Goal: Register for event/course

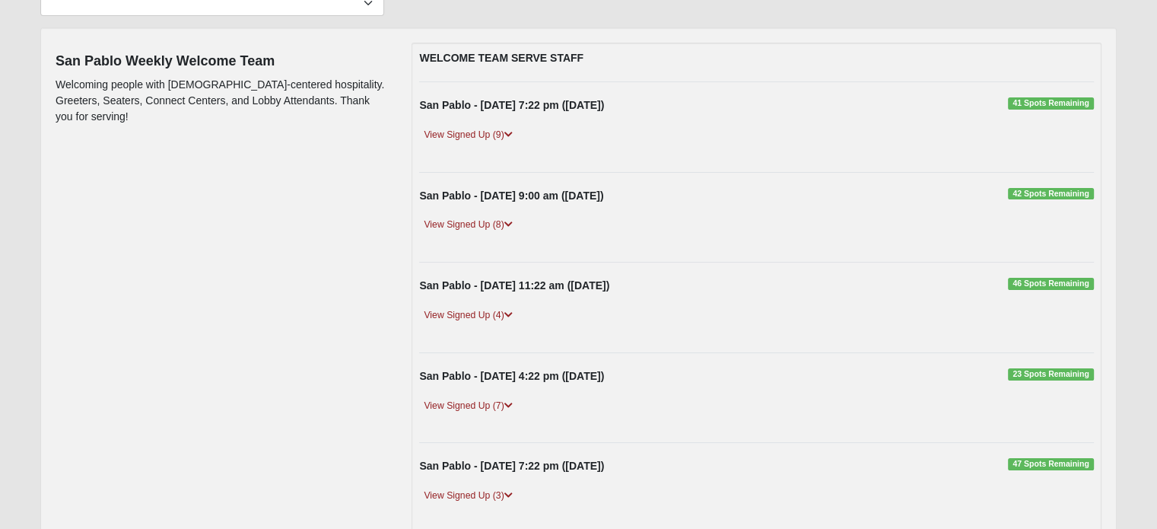
scroll to position [178, 0]
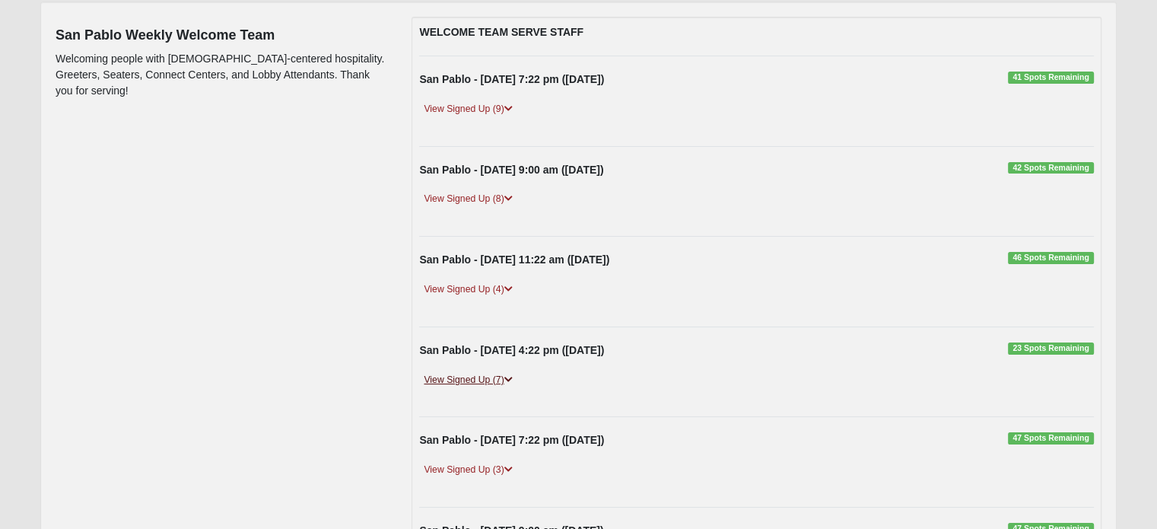
click at [496, 377] on link "View Signed Up (7)" at bounding box center [467, 380] width 97 height 16
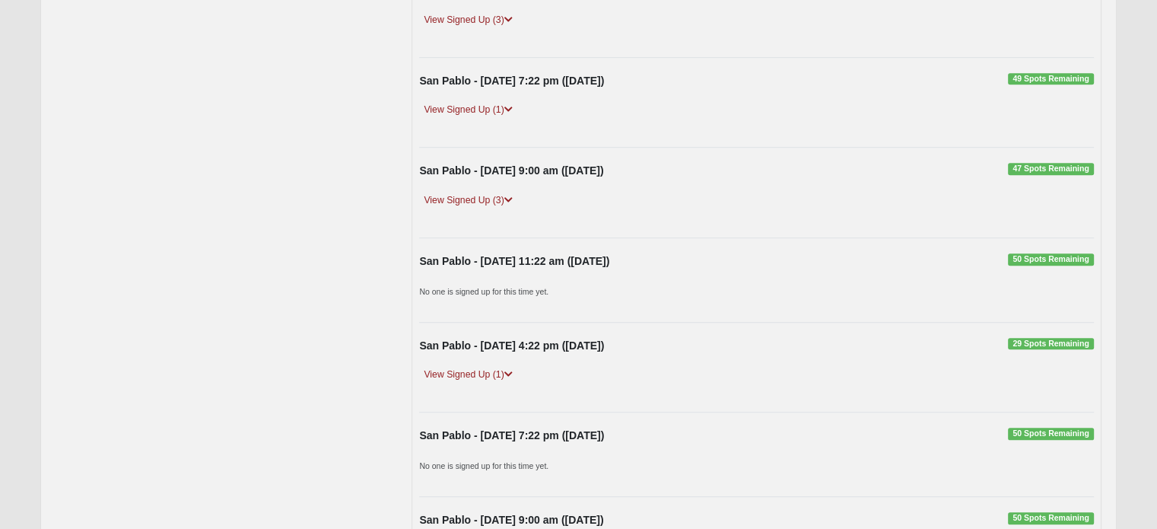
scroll to position [1047, 0]
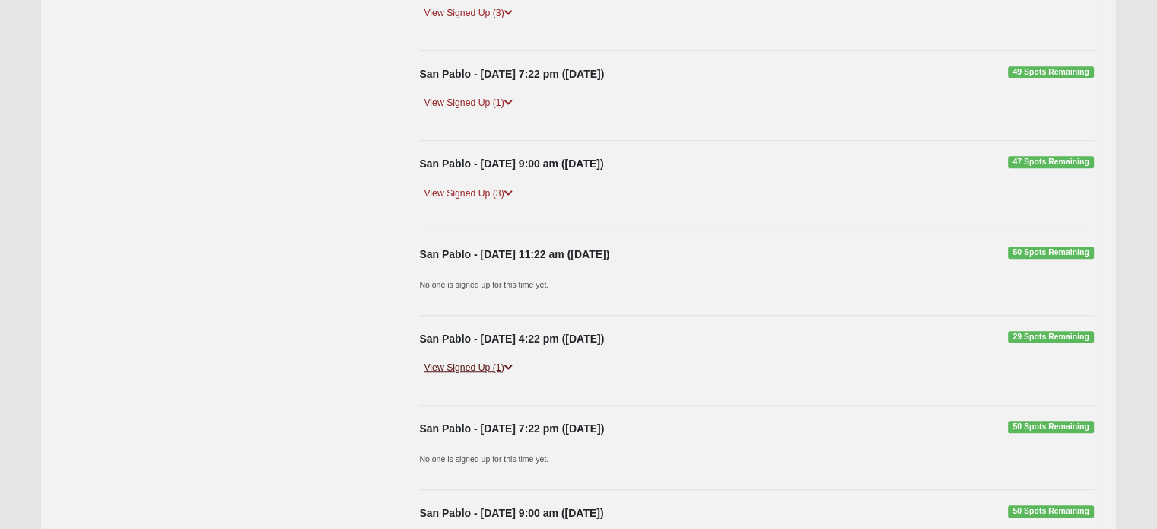
click at [499, 362] on link "View Signed Up (1)" at bounding box center [467, 368] width 97 height 16
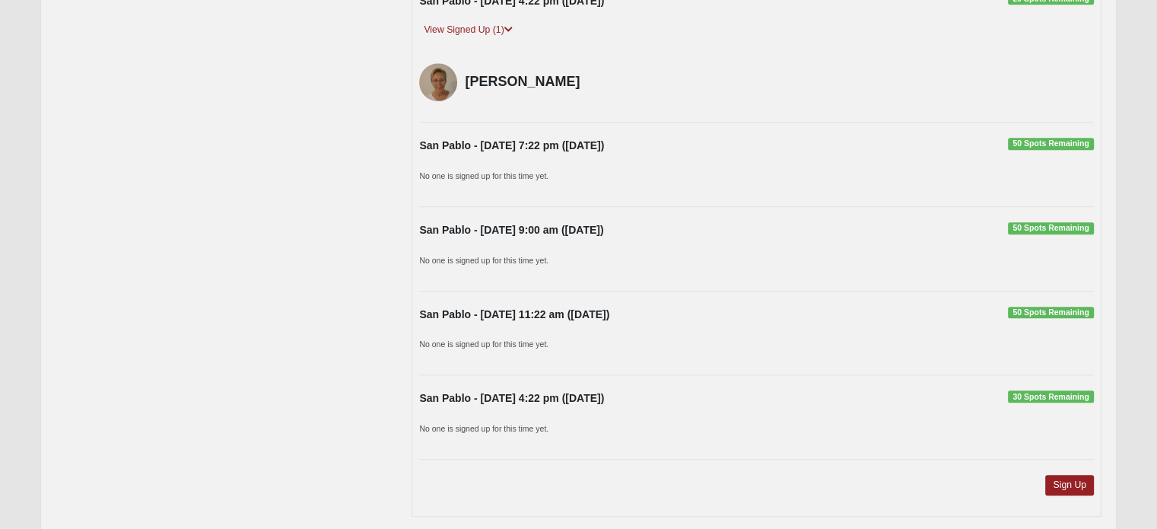
scroll to position [1402, 0]
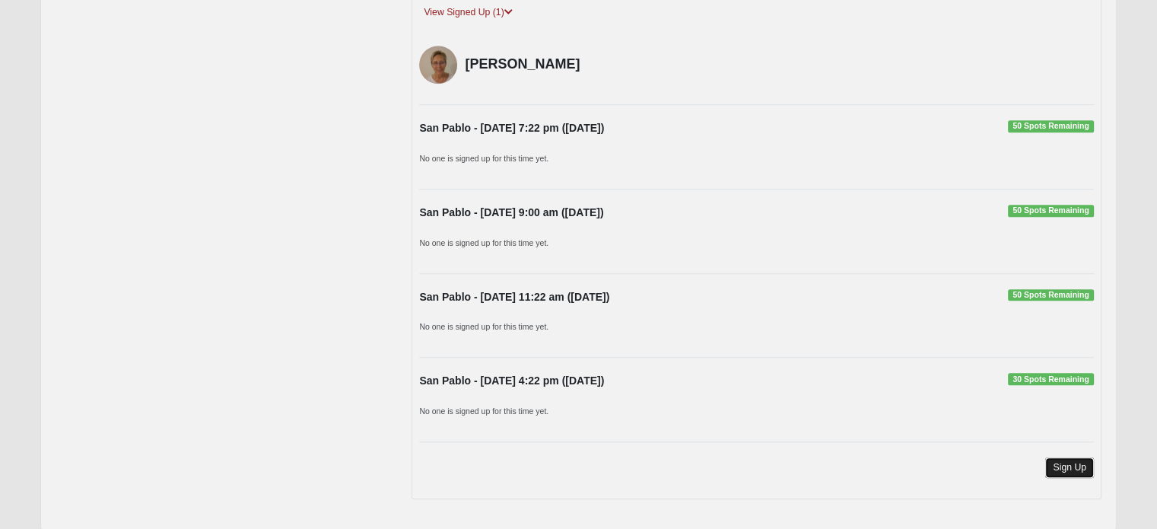
click at [1065, 457] on link "Sign Up" at bounding box center [1069, 467] width 49 height 21
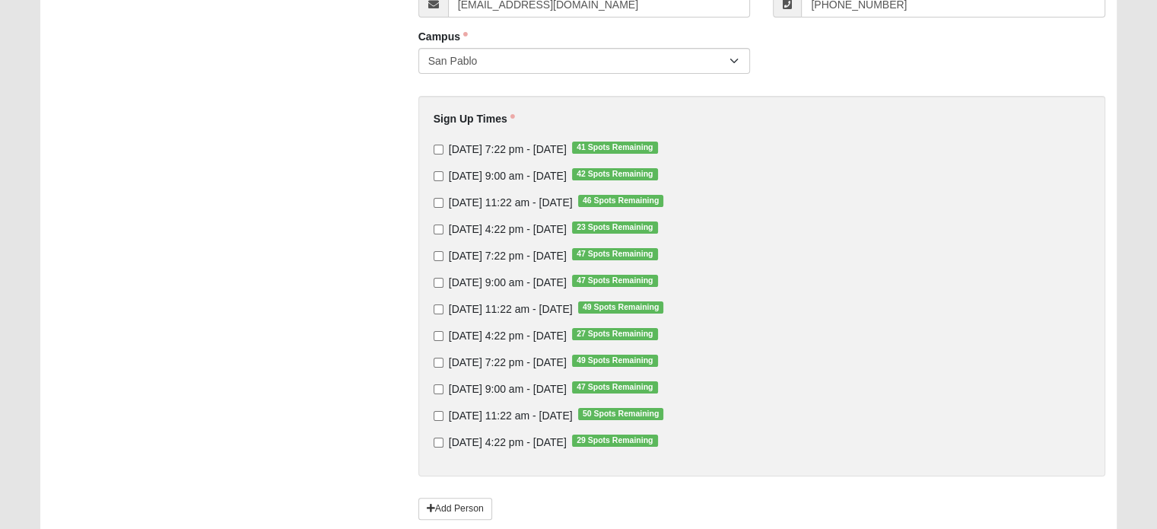
scroll to position [241, 0]
click at [438, 440] on input "Sunday 4:22 pm - Nov 2 2025 29 Spots Remaining" at bounding box center [439, 442] width 10 height 10
checkbox input "true"
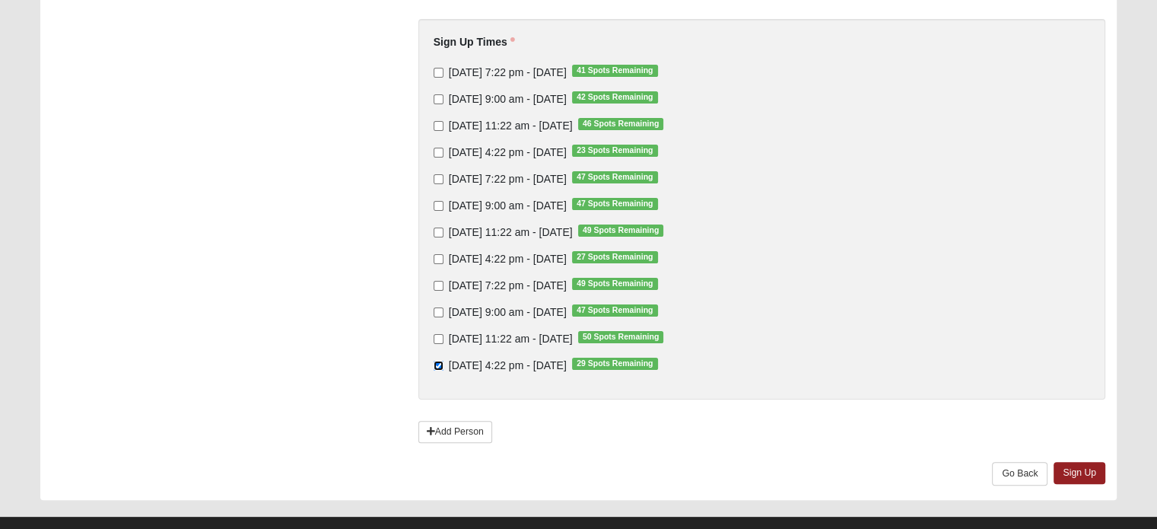
scroll to position [323, 0]
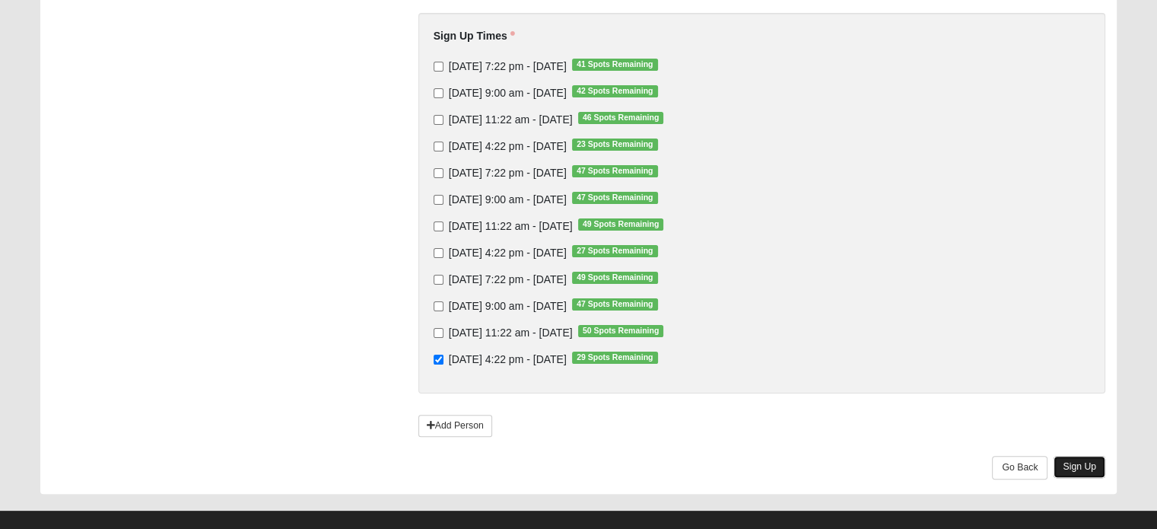
click at [1084, 469] on link "Sign Up" at bounding box center [1080, 467] width 52 height 22
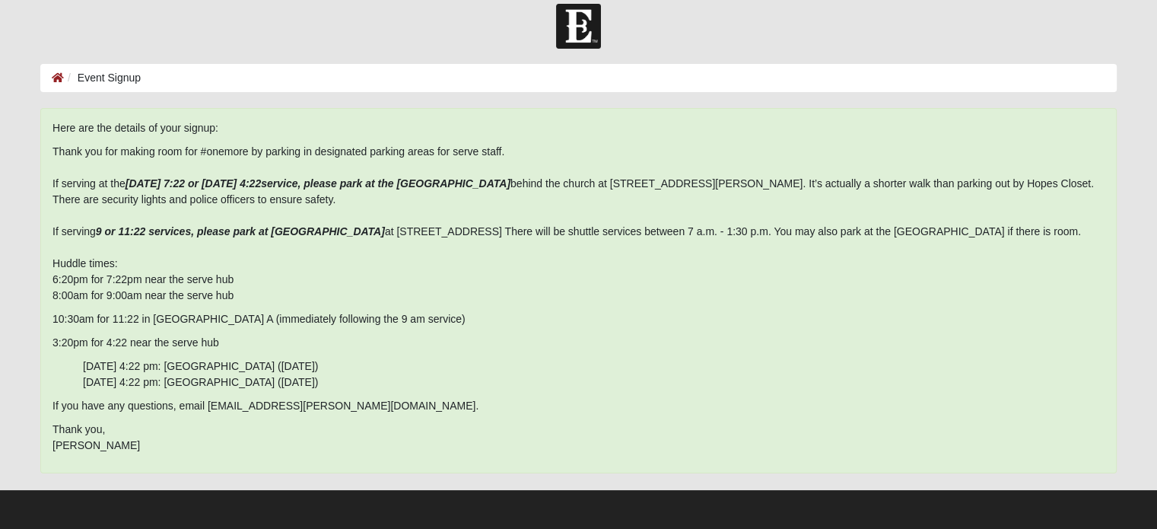
scroll to position [14, 0]
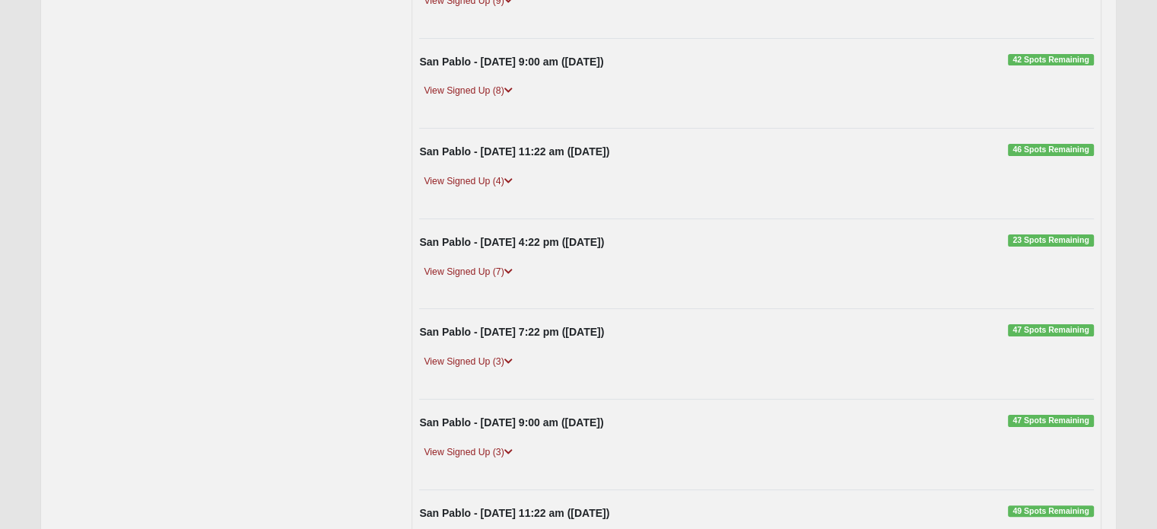
scroll to position [297, 0]
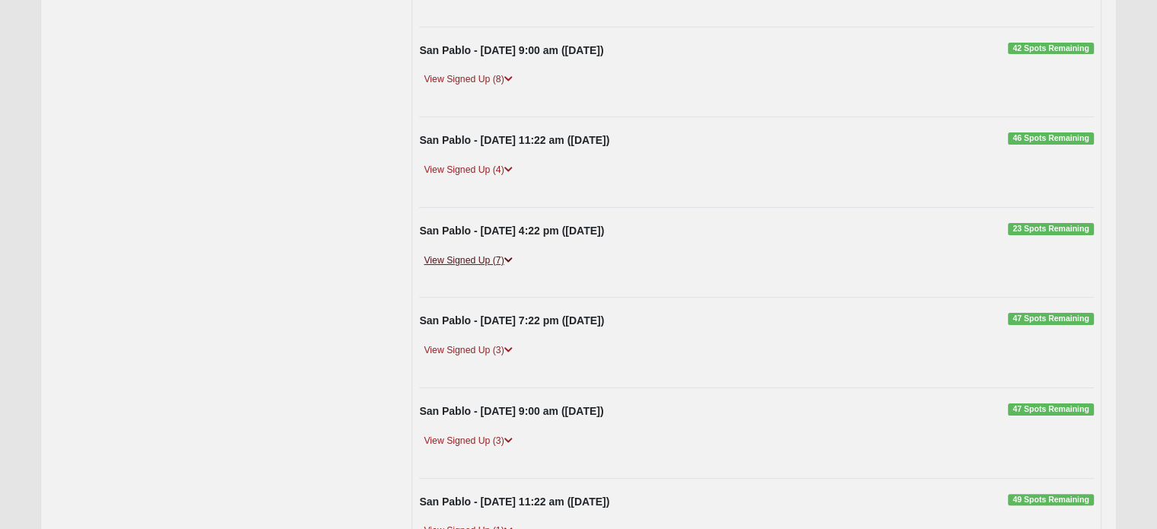
click at [491, 258] on link "View Signed Up (7)" at bounding box center [467, 261] width 97 height 16
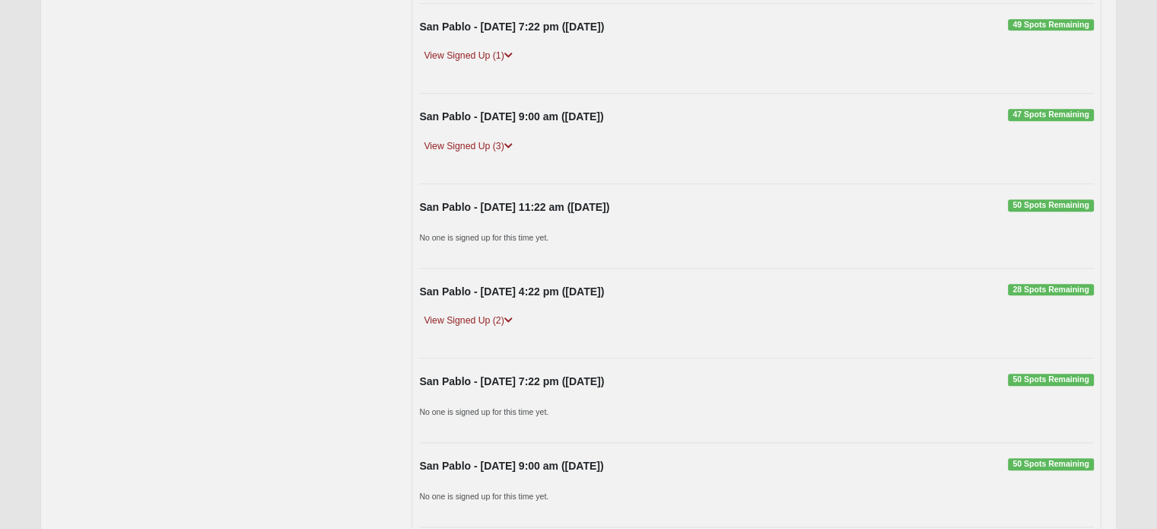
scroll to position [1103, 0]
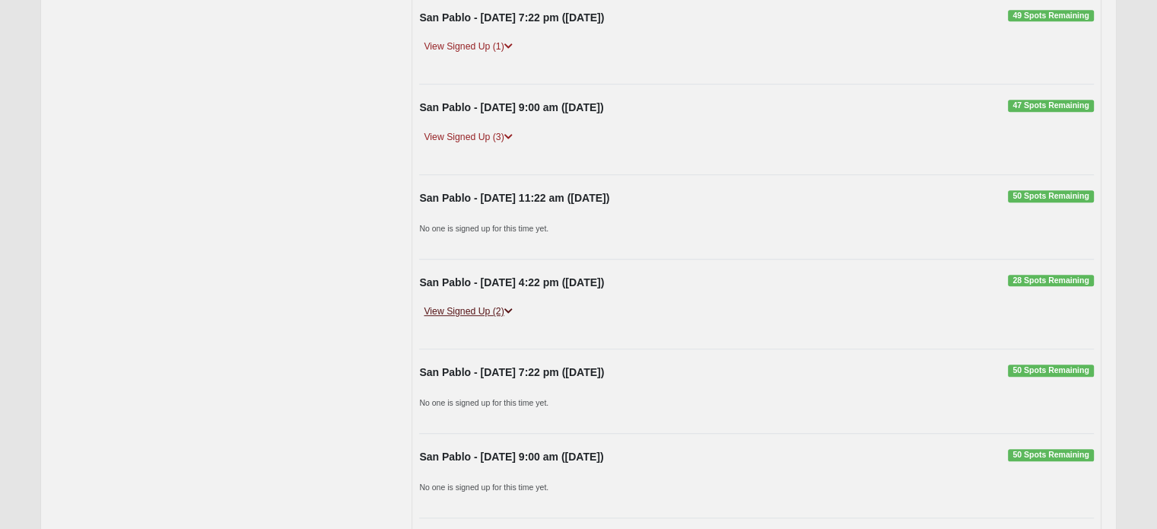
click at [499, 306] on link "View Signed Up (2)" at bounding box center [467, 312] width 97 height 16
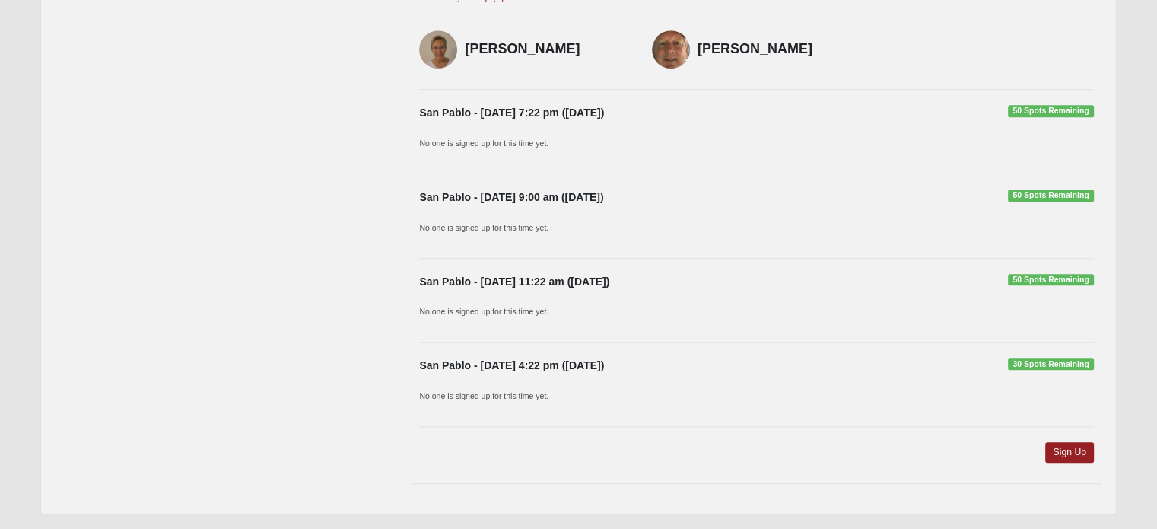
scroll to position [1452, 0]
